Goal: Communication & Community: Ask a question

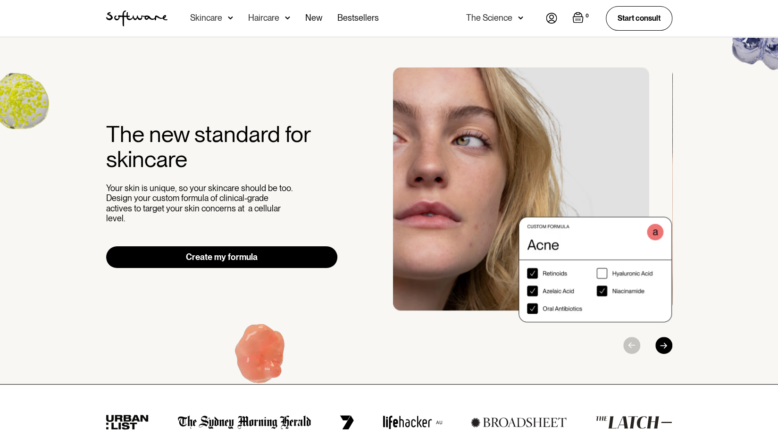
click at [554, 22] on img at bounding box center [551, 18] width 11 height 11
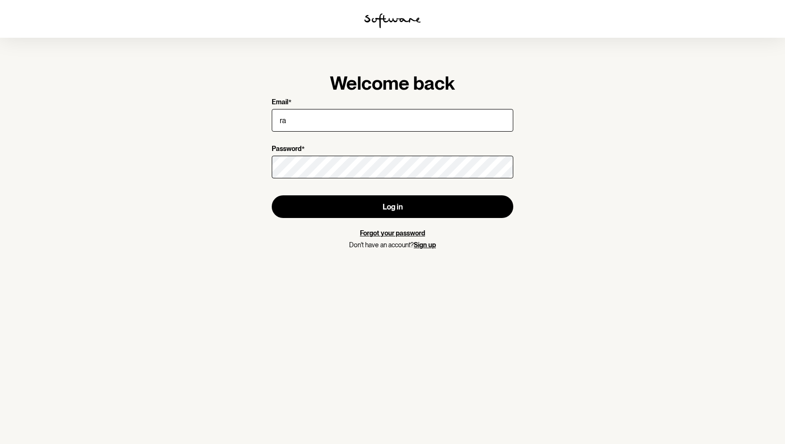
type input "rapanaro@iinet.net.au"
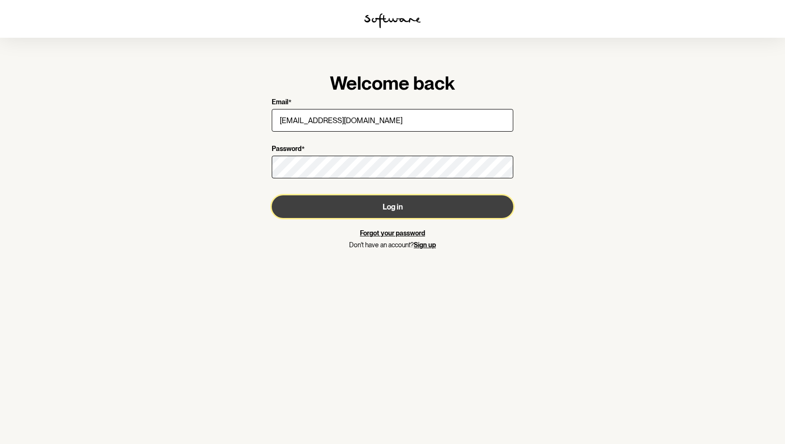
click at [381, 207] on button "Log in" at bounding box center [392, 206] width 241 height 23
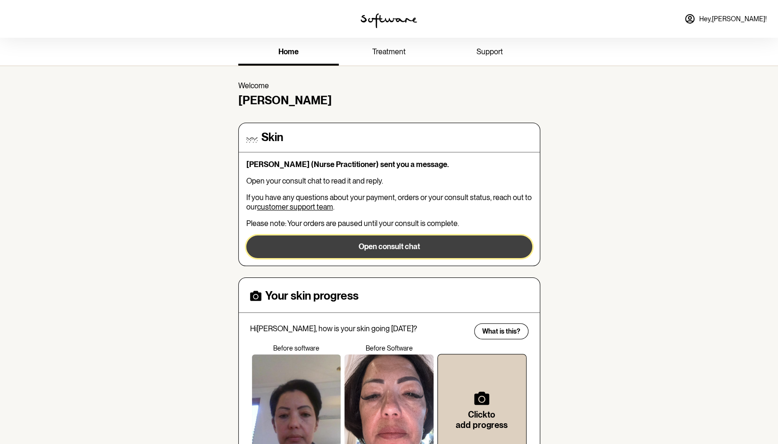
click at [399, 250] on button "Open consult chat" at bounding box center [389, 246] width 286 height 23
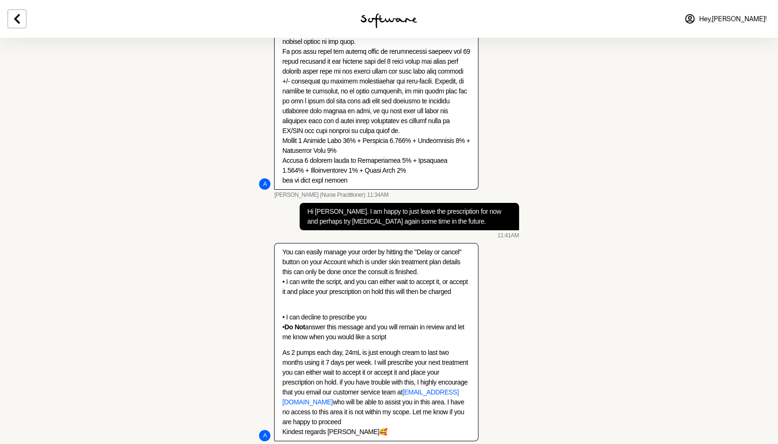
scroll to position [2286, 0]
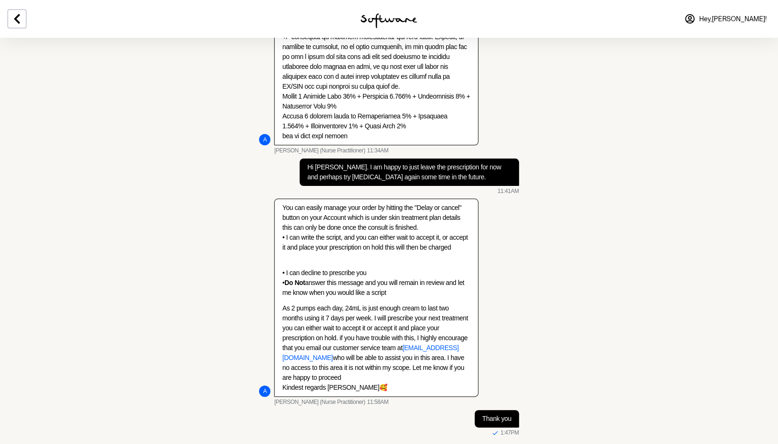
drag, startPoint x: 455, startPoint y: 426, endPoint x: 488, endPoint y: 428, distance: 33.1
type textarea "Hi Annie, I would now like to do another round of Hydroquinone treatment. Is it…"
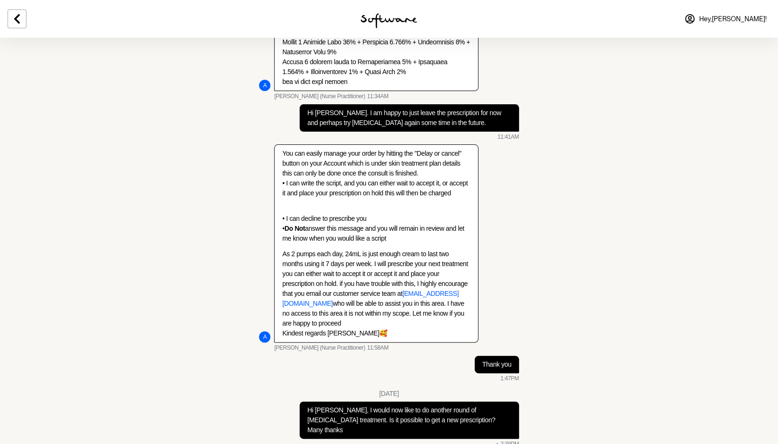
scroll to position [2342, 0]
